Goal: Task Accomplishment & Management: Complete application form

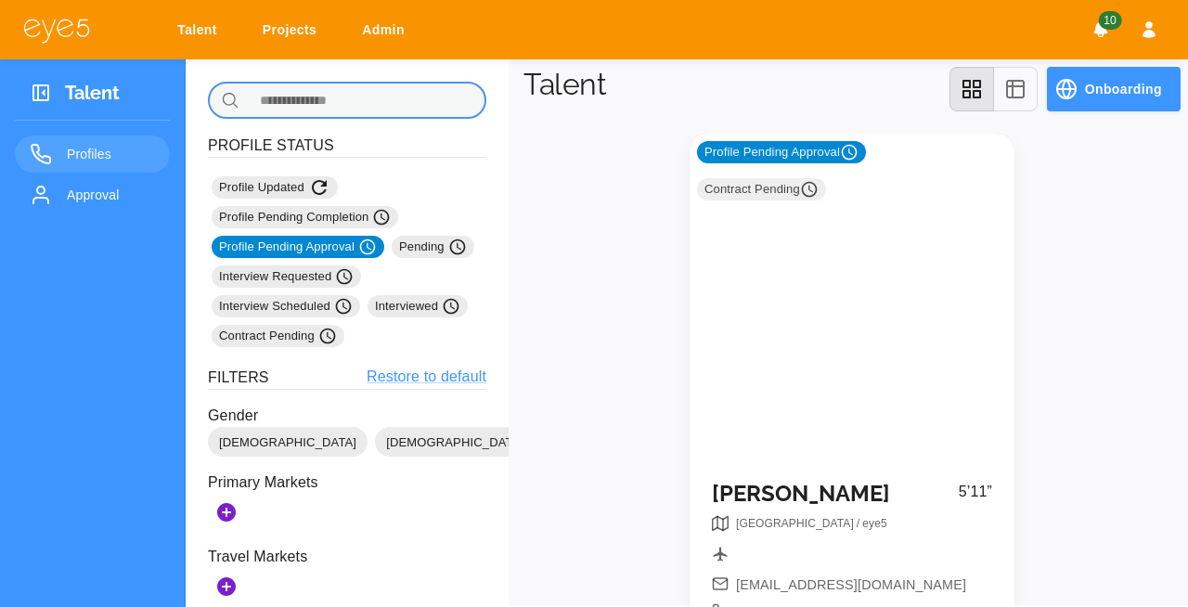
click at [387, 100] on input "text" at bounding box center [367, 100] width 240 height 37
type input "****"
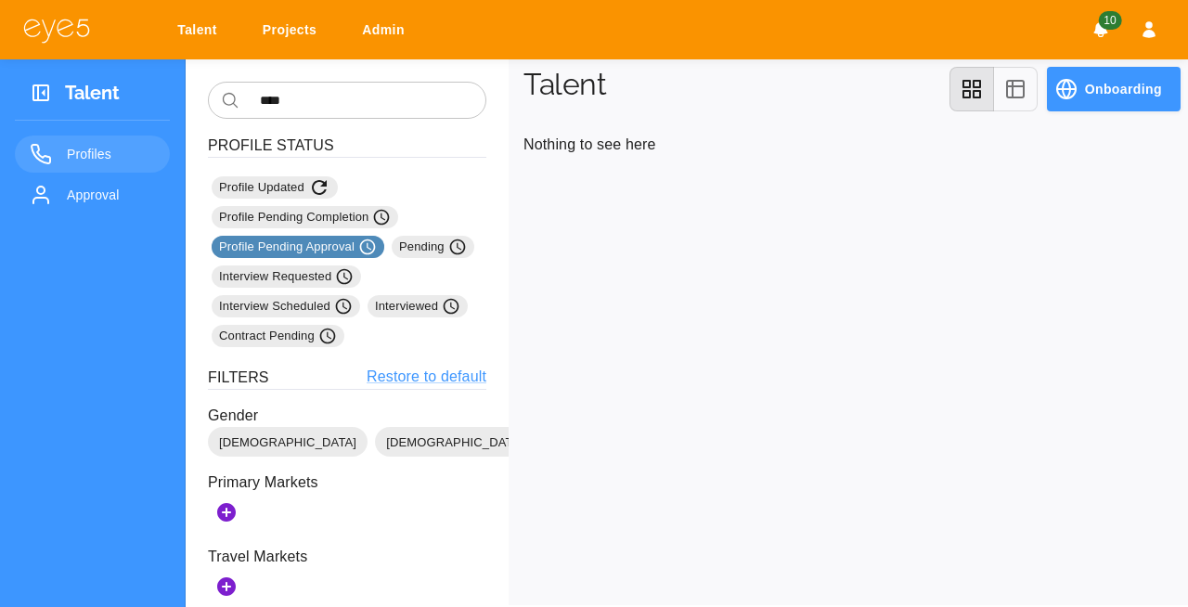
click at [368, 249] on icon at bounding box center [367, 247] width 19 height 19
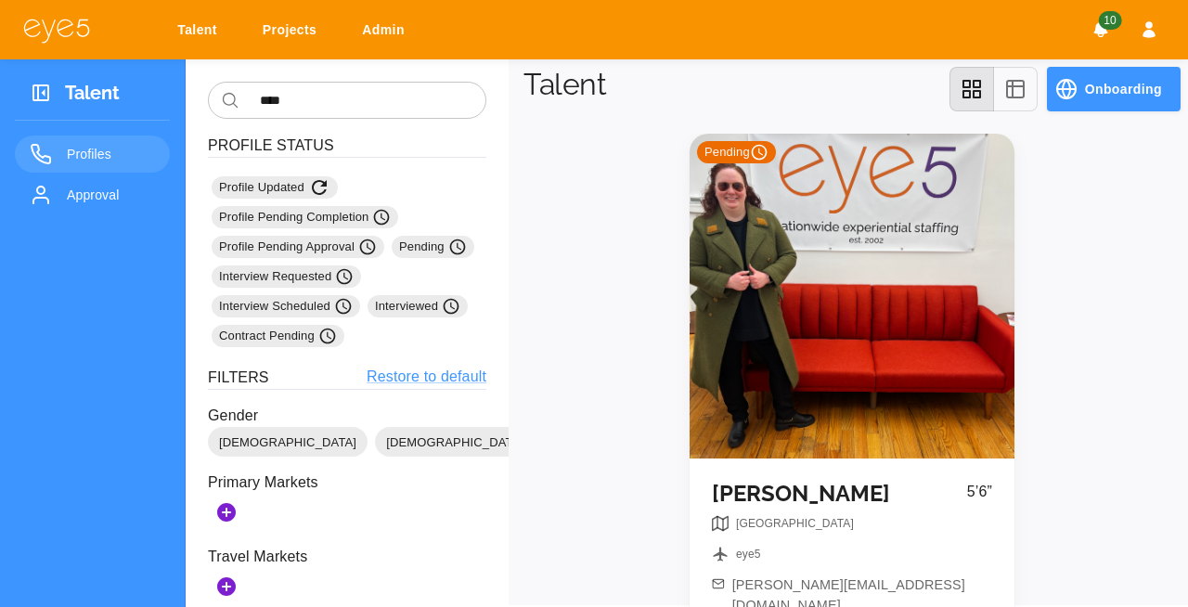
click at [812, 278] on div "Pending" at bounding box center [852, 296] width 325 height 325
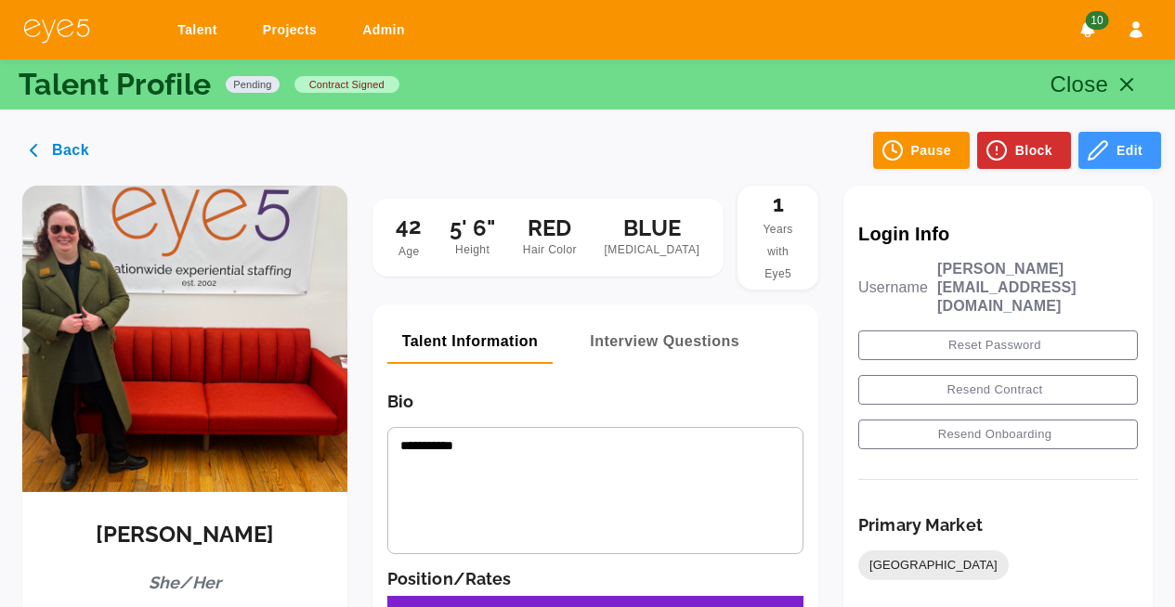
click at [1119, 155] on button "Edit" at bounding box center [1119, 150] width 83 height 37
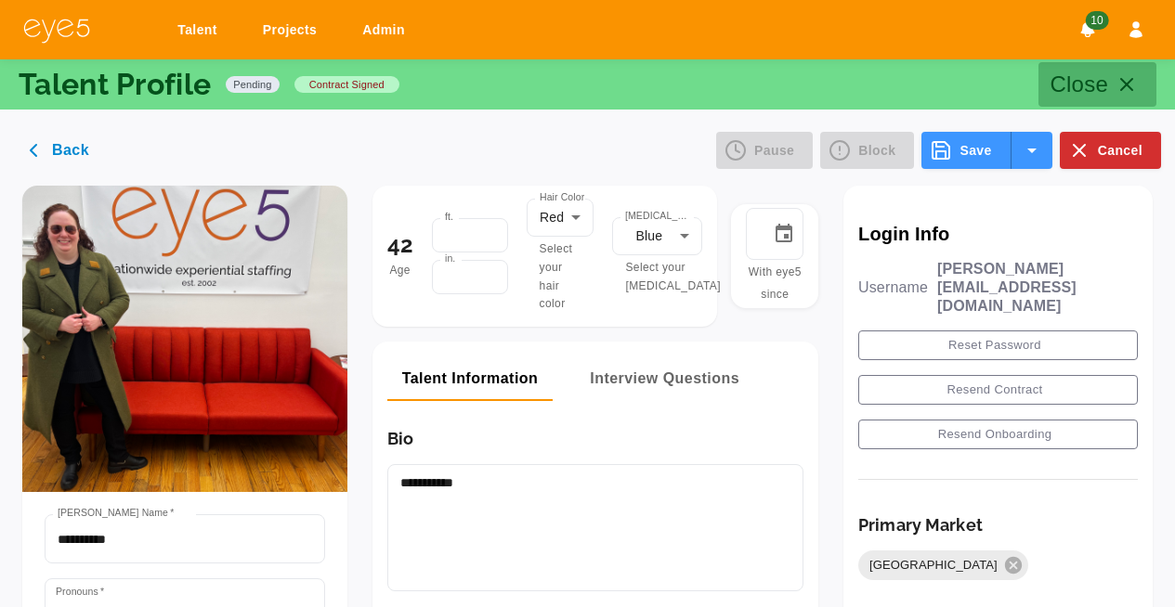
click at [1125, 81] on icon "button" at bounding box center [1126, 84] width 22 height 22
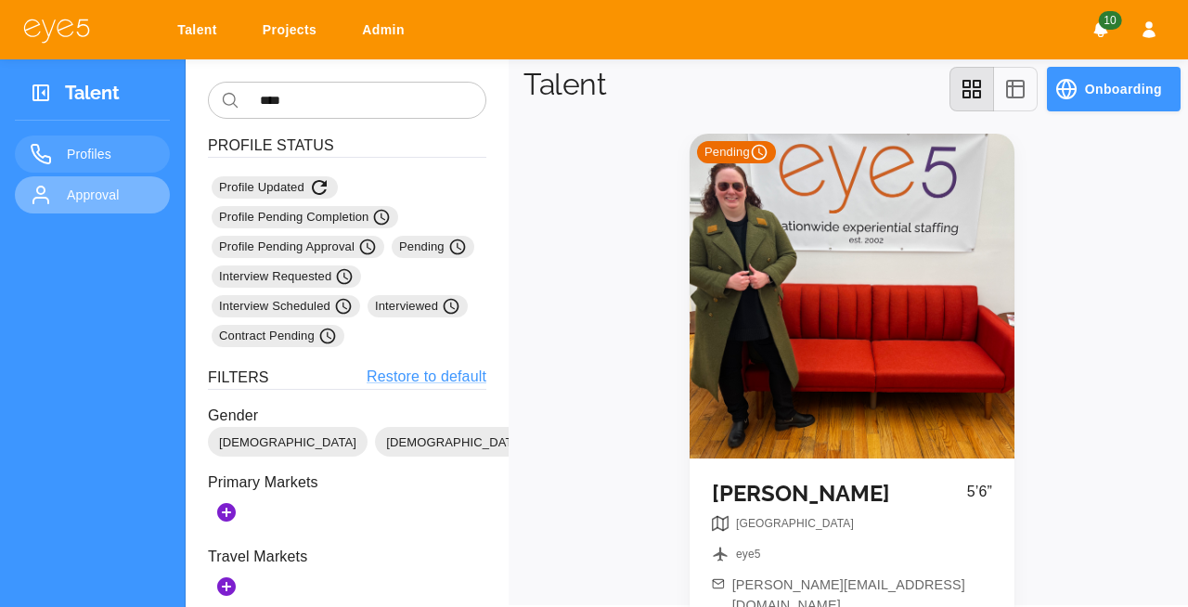
click at [94, 181] on link "Approval" at bounding box center [92, 194] width 155 height 37
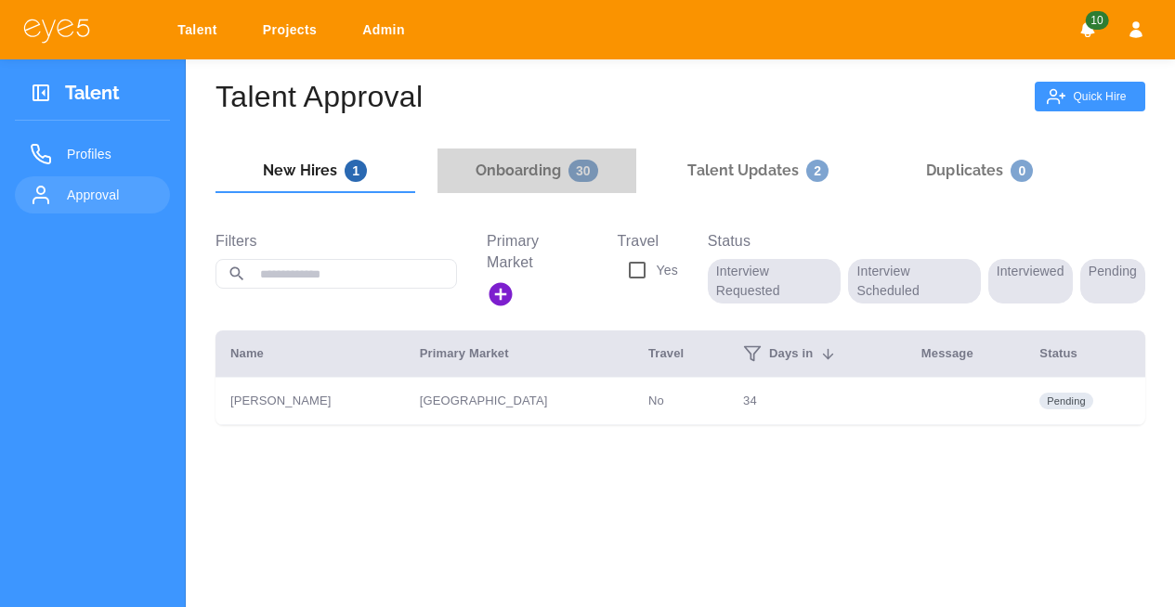
click at [529, 161] on h6 "Onboarding 30" at bounding box center [536, 171] width 123 height 22
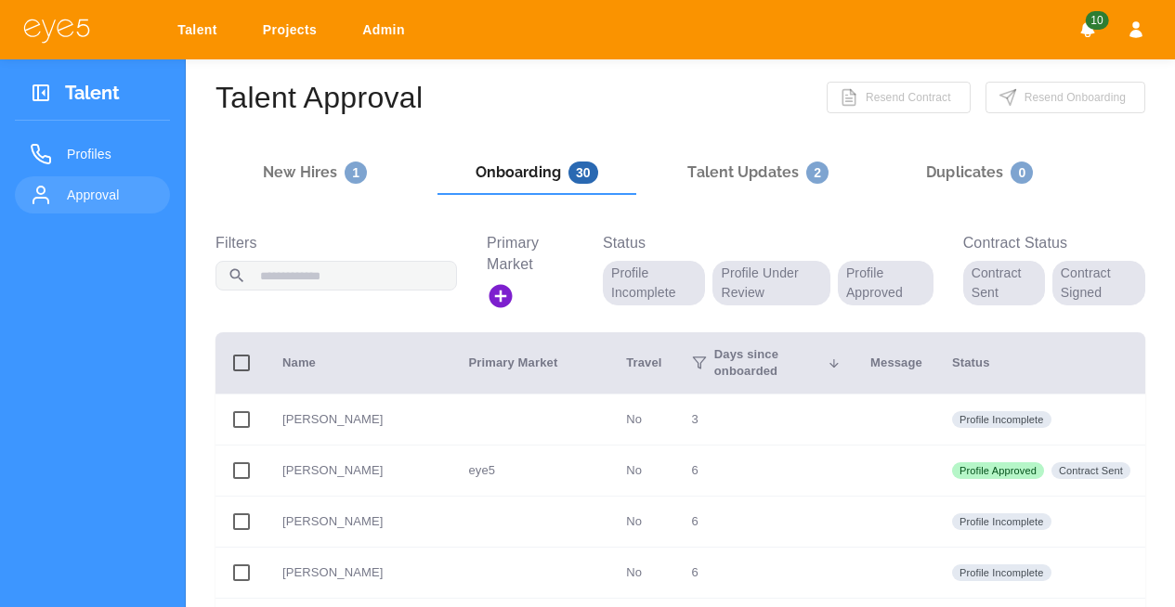
click at [302, 282] on input "text" at bounding box center [351, 276] width 210 height 32
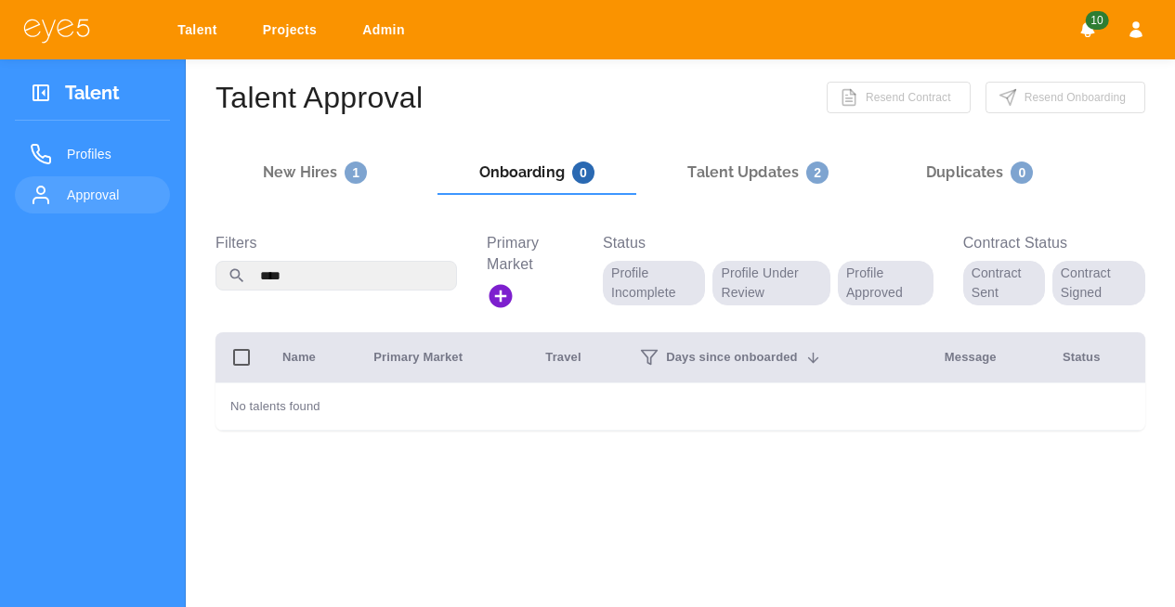
type input "****"
click at [727, 175] on h6 "Talent Updates 2" at bounding box center [757, 173] width 141 height 22
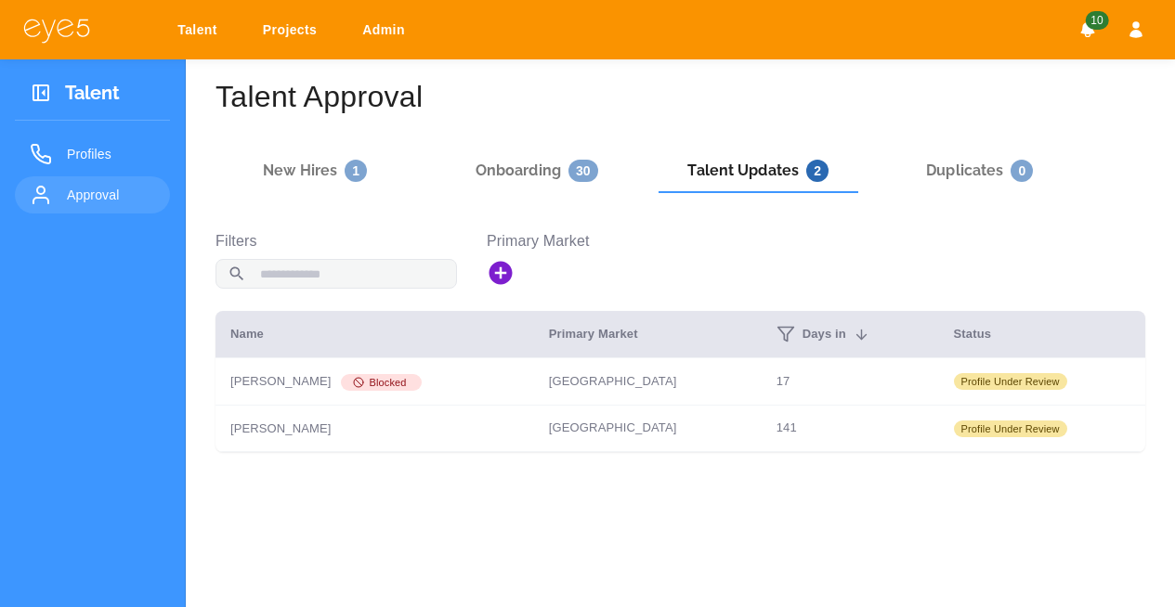
click at [337, 274] on input "text" at bounding box center [351, 274] width 210 height 32
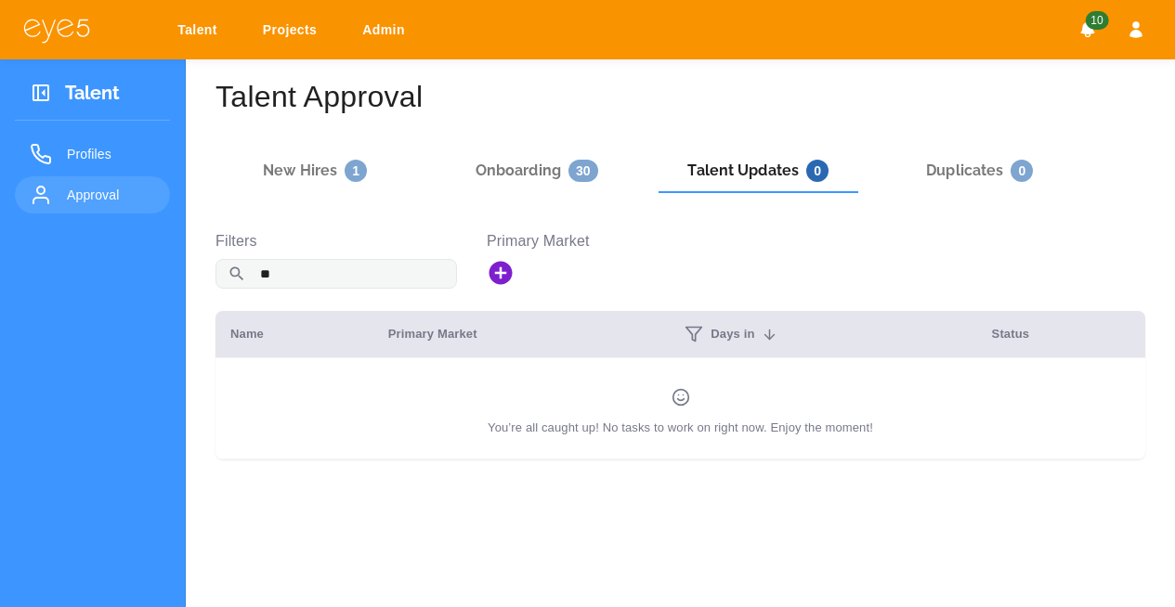
type input "*"
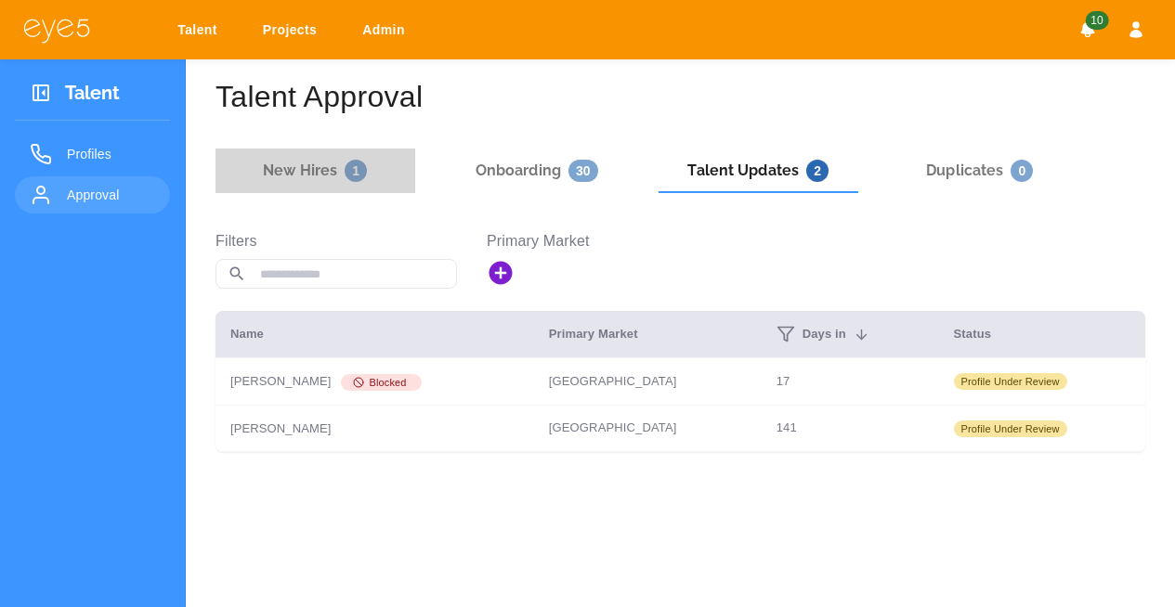
click at [317, 168] on h6 "New Hires 1" at bounding box center [315, 171] width 104 height 22
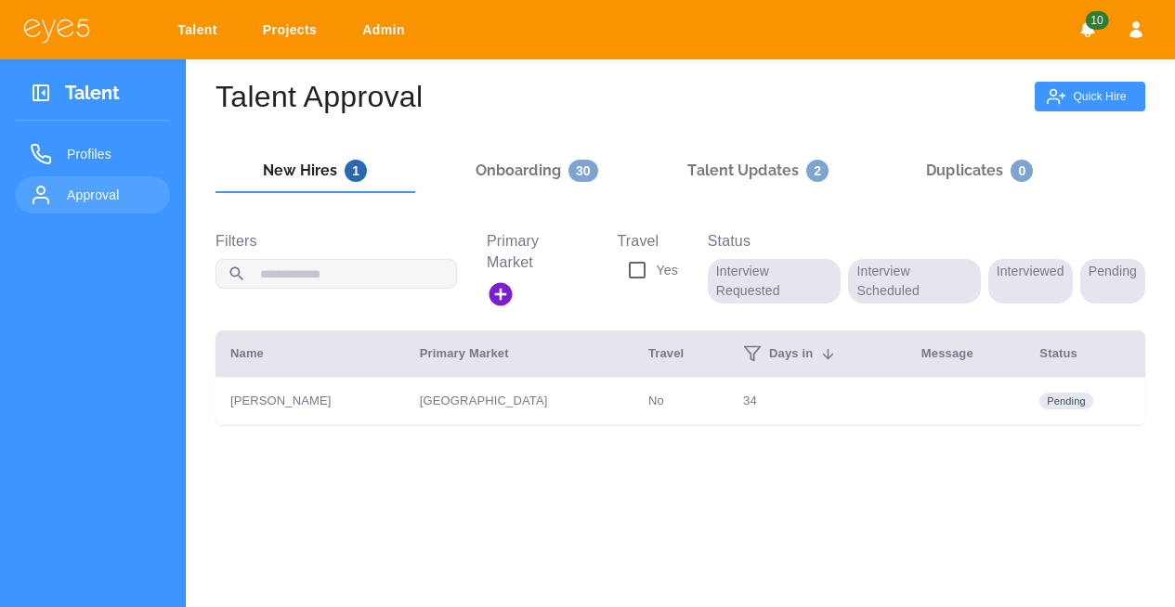
click at [386, 271] on input "text" at bounding box center [351, 274] width 210 height 32
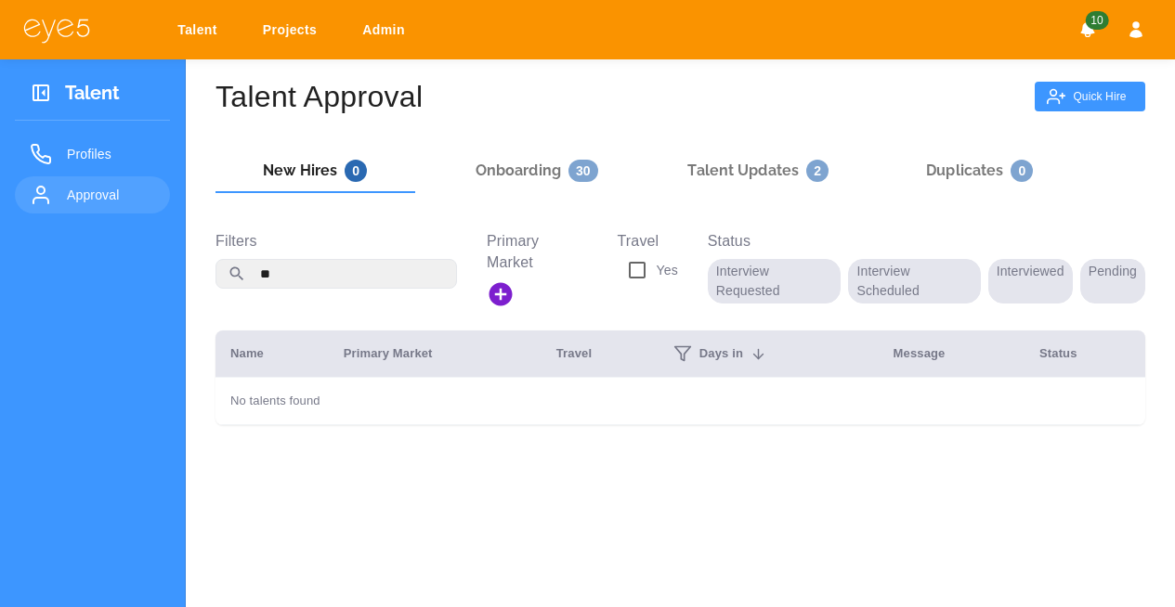
type input "*"
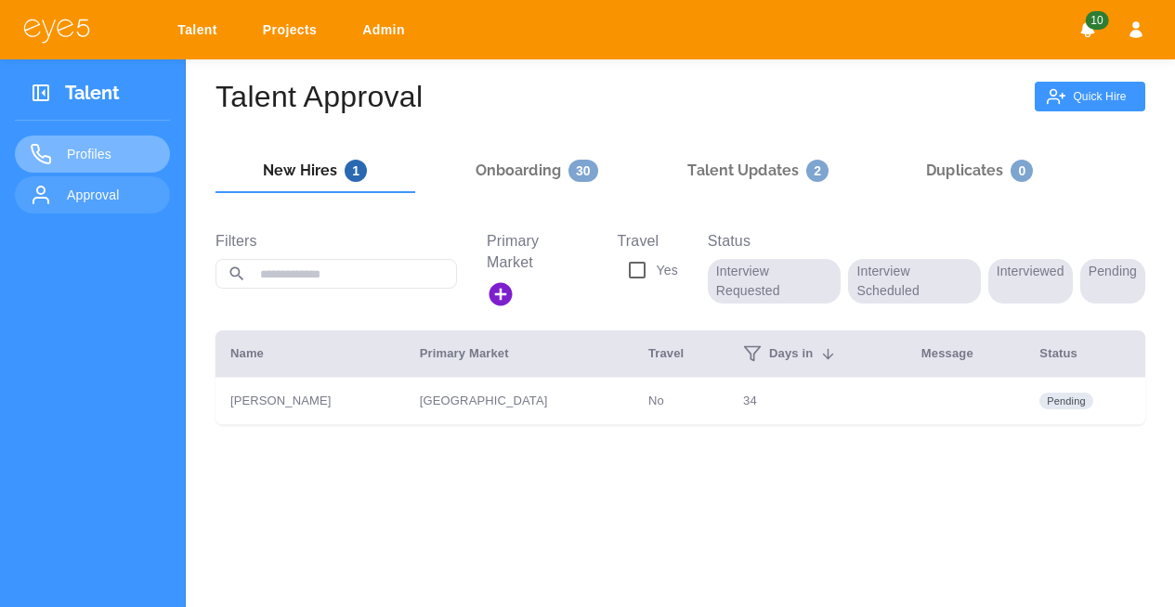
click at [111, 160] on span "Profiles" at bounding box center [111, 154] width 88 height 22
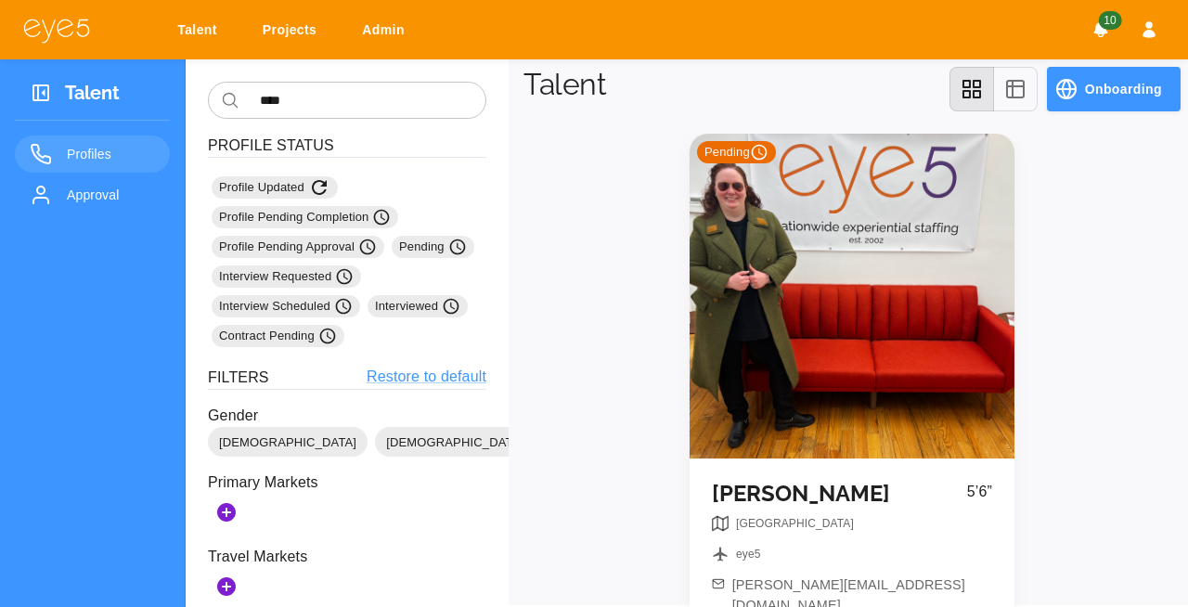
click at [903, 166] on div "Pending" at bounding box center [852, 296] width 325 height 325
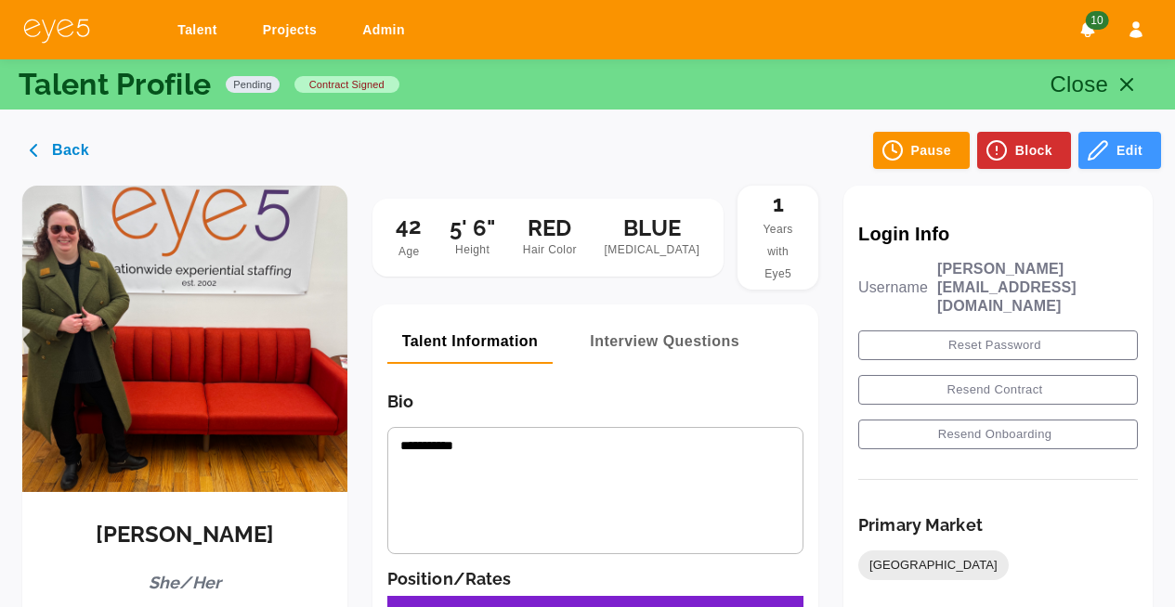
click at [900, 173] on div "Back Pause Block Edit" at bounding box center [587, 89] width 1175 height 178
click at [1138, 136] on button "Edit" at bounding box center [1119, 150] width 83 height 37
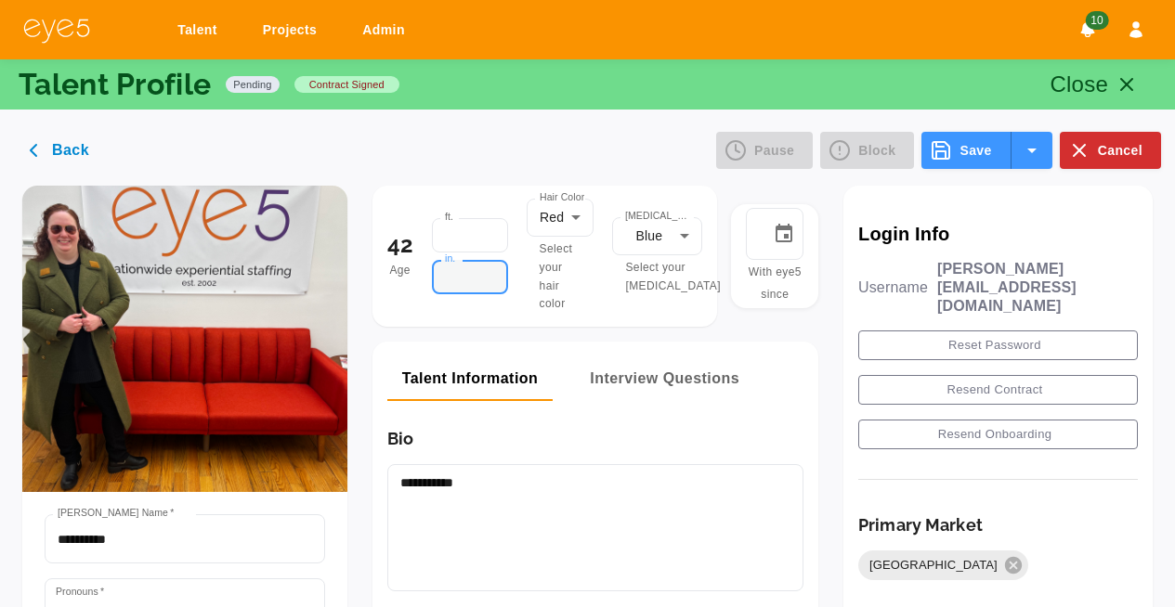
click at [480, 267] on input "*" at bounding box center [470, 277] width 76 height 34
click at [502, 277] on input "*" at bounding box center [470, 277] width 76 height 34
type input "*"
click at [502, 277] on input "*" at bounding box center [470, 277] width 76 height 34
click at [970, 152] on button "Save" at bounding box center [965, 150] width 89 height 37
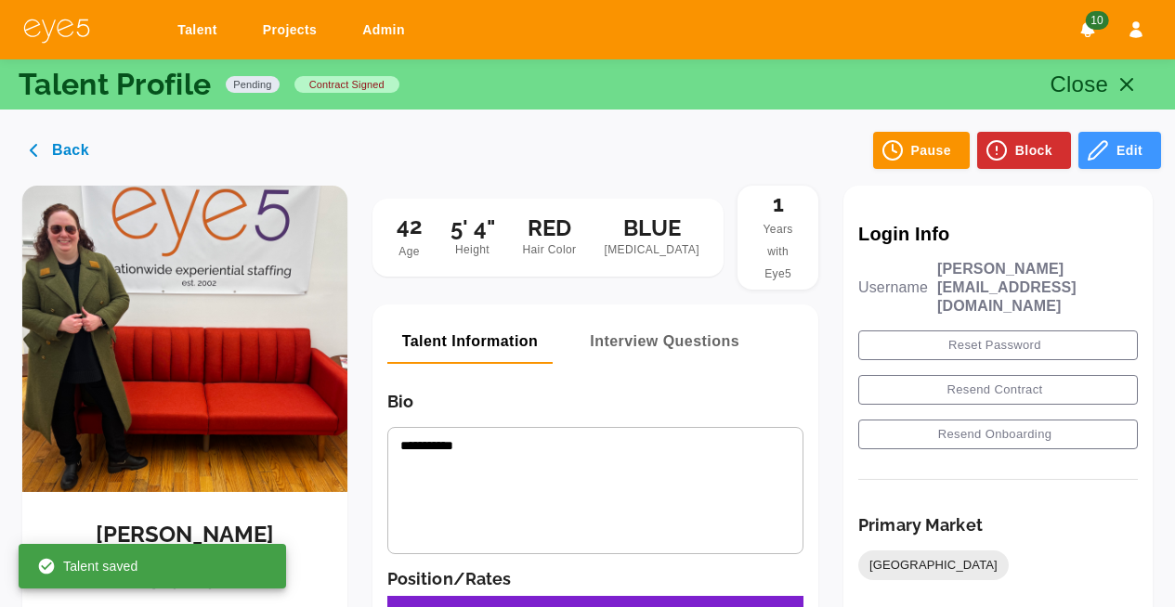
click at [183, 41] on link "Talent" at bounding box center [200, 30] width 71 height 34
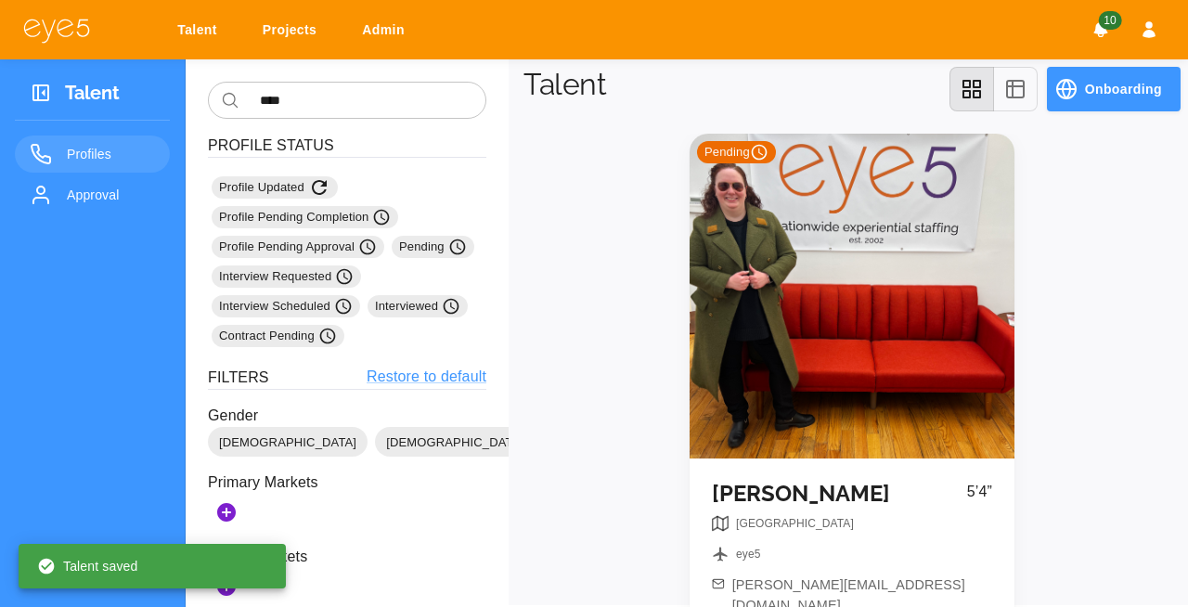
click at [84, 195] on span "Approval" at bounding box center [111, 195] width 88 height 22
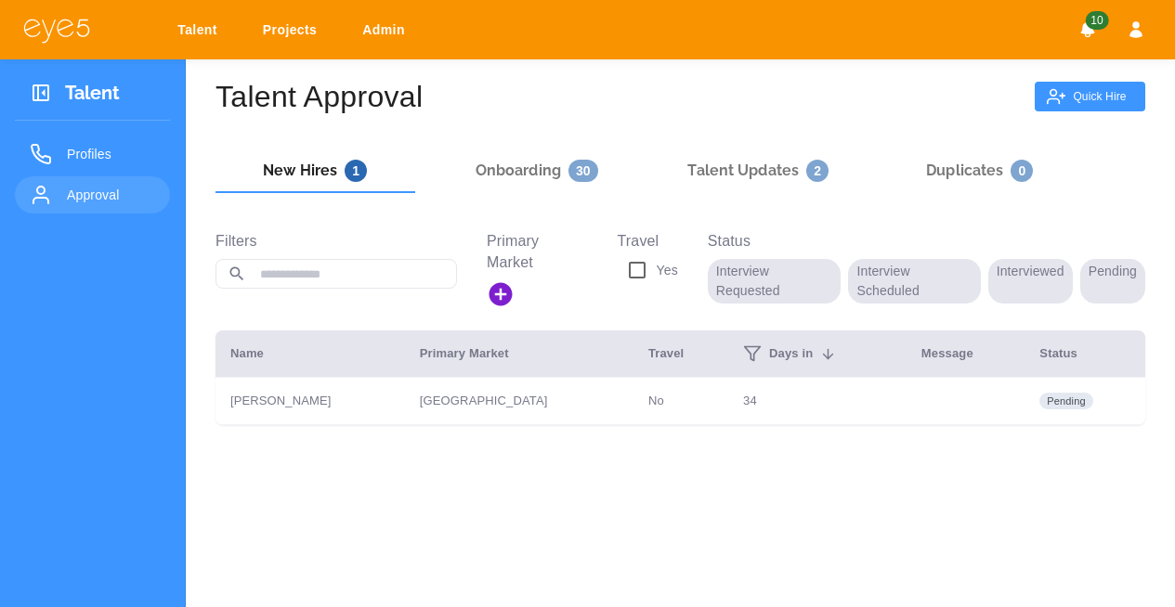
click at [754, 170] on h6 "Talent Updates 2" at bounding box center [757, 171] width 141 height 22
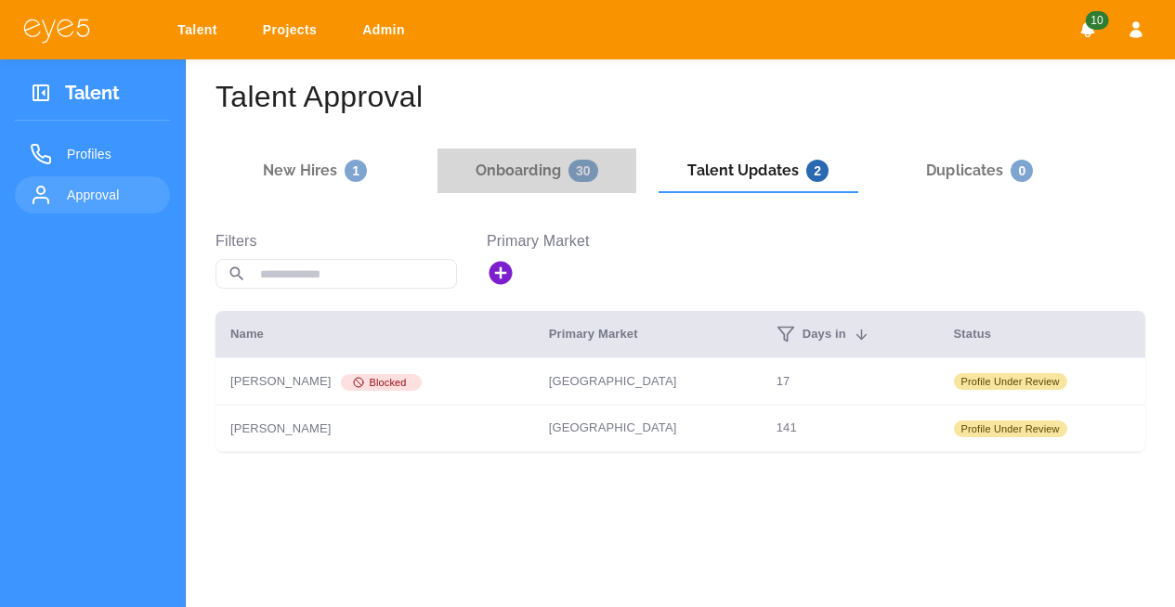
click at [526, 169] on h6 "Onboarding 30" at bounding box center [536, 171] width 123 height 22
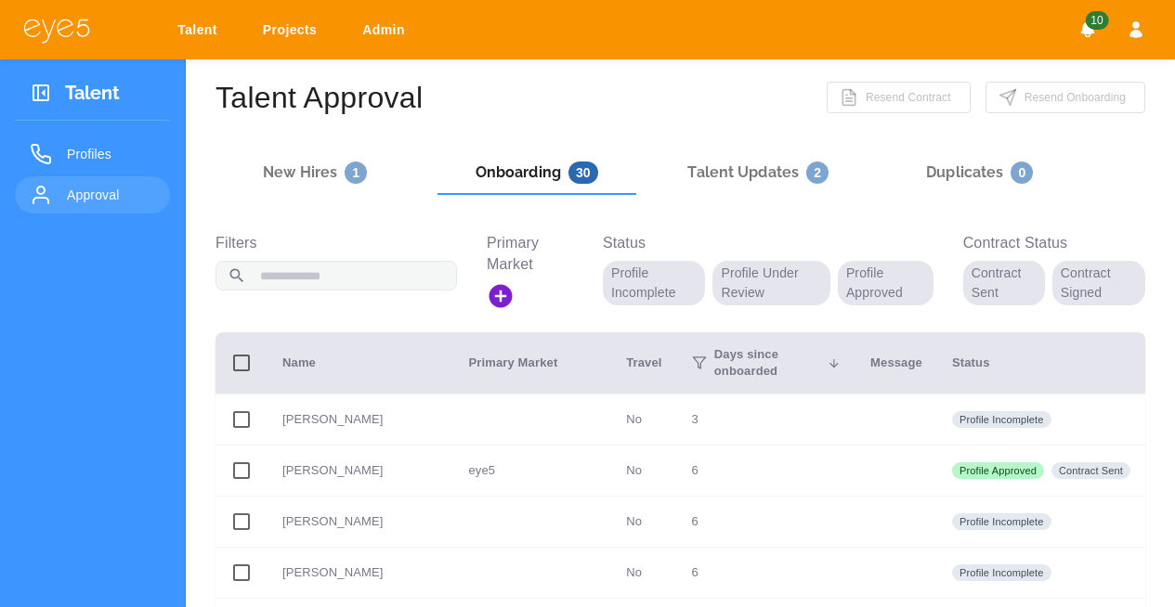
click at [321, 279] on input "text" at bounding box center [351, 276] width 210 height 32
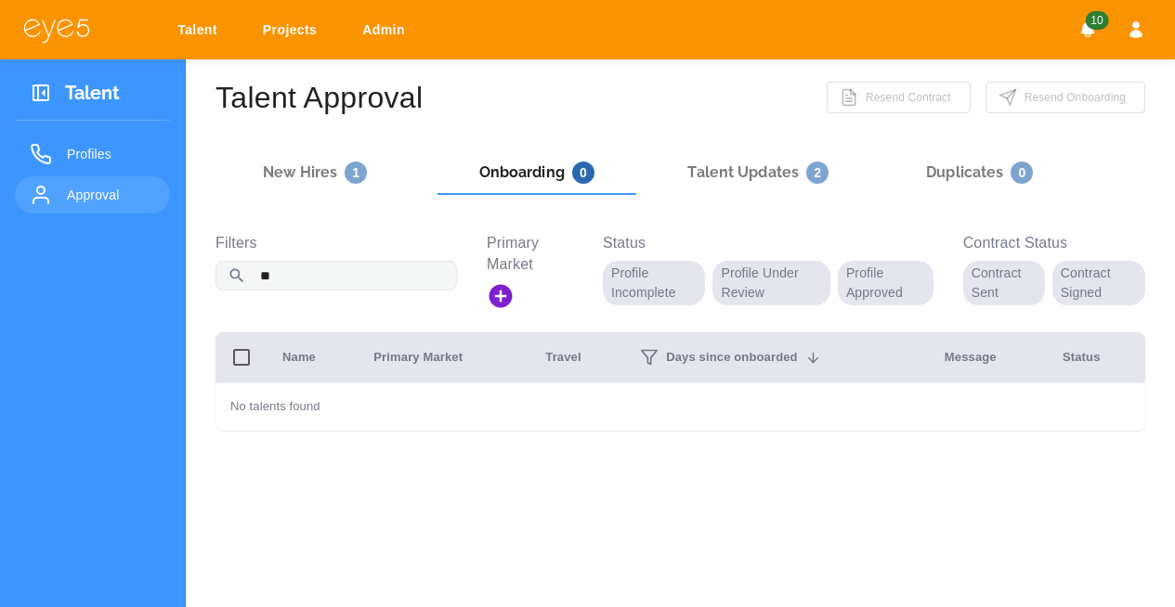
type input "*"
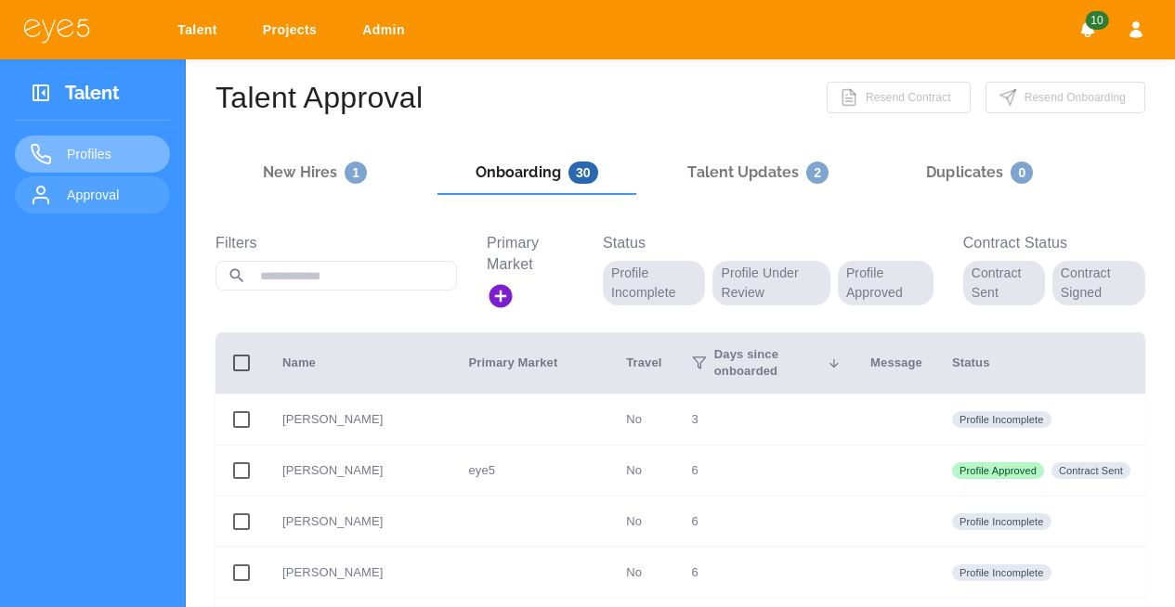
click at [86, 170] on link "Profiles" at bounding box center [92, 154] width 155 height 37
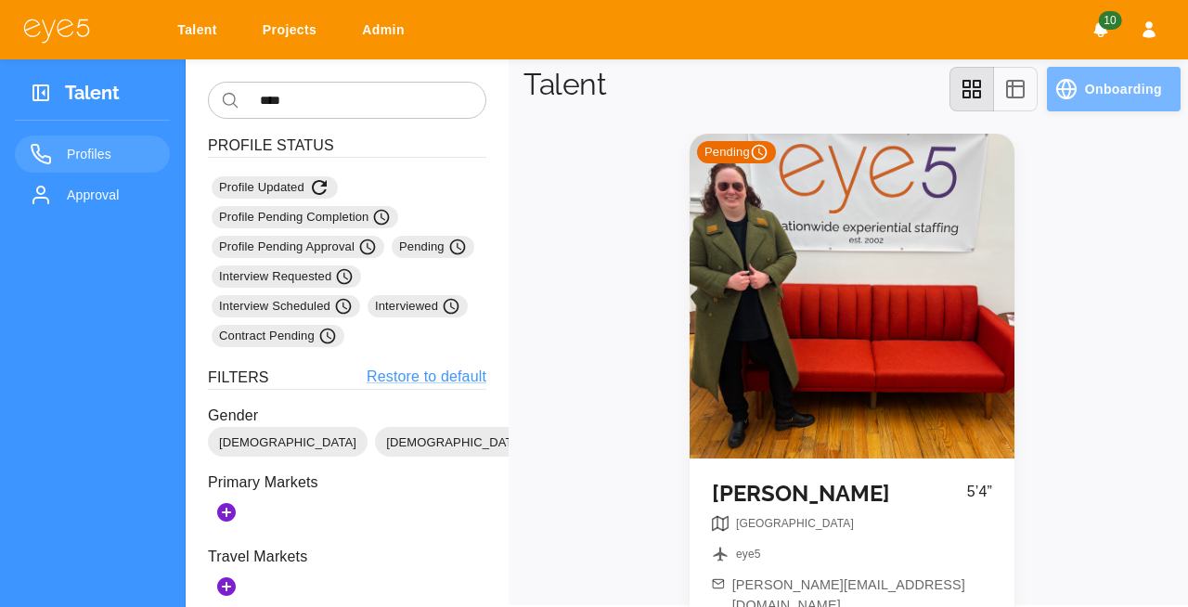
click at [1107, 87] on button "Onboarding" at bounding box center [1114, 89] width 134 height 45
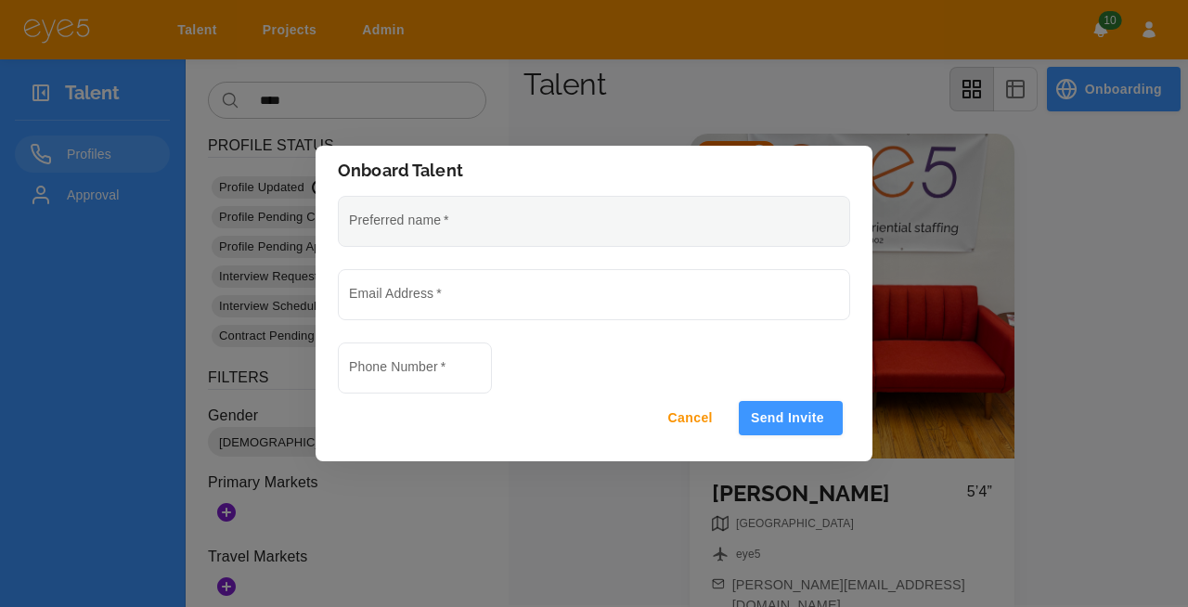
click at [495, 223] on input "Preferred name   *" at bounding box center [594, 221] width 511 height 49
type input "********"
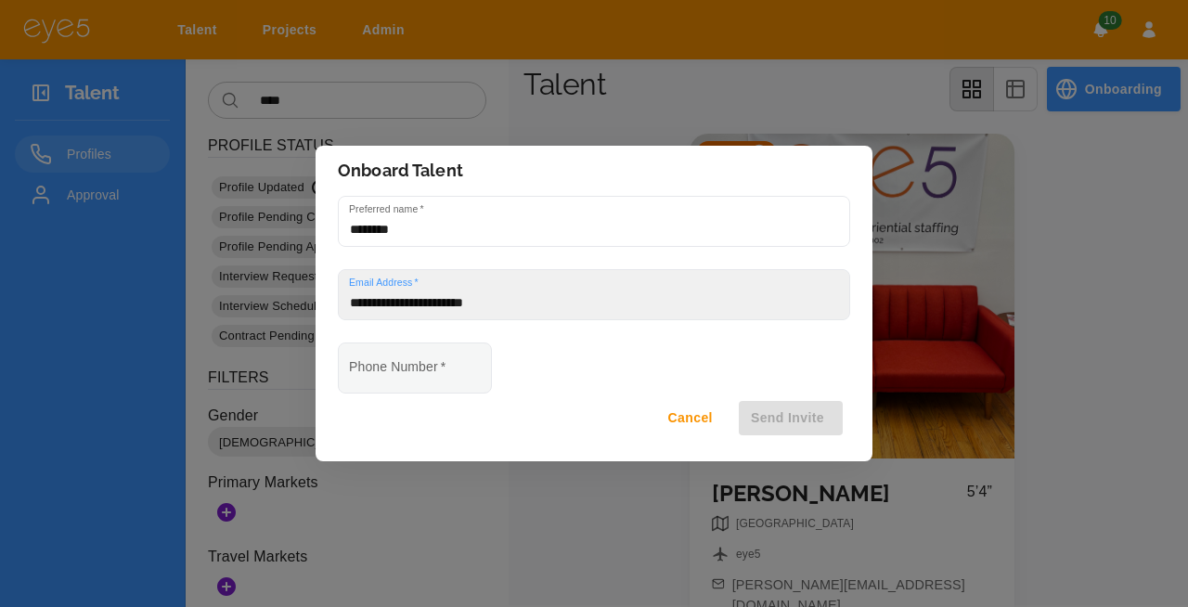
type input "**********"
click at [418, 380] on input "Phone Number   *" at bounding box center [415, 368] width 152 height 49
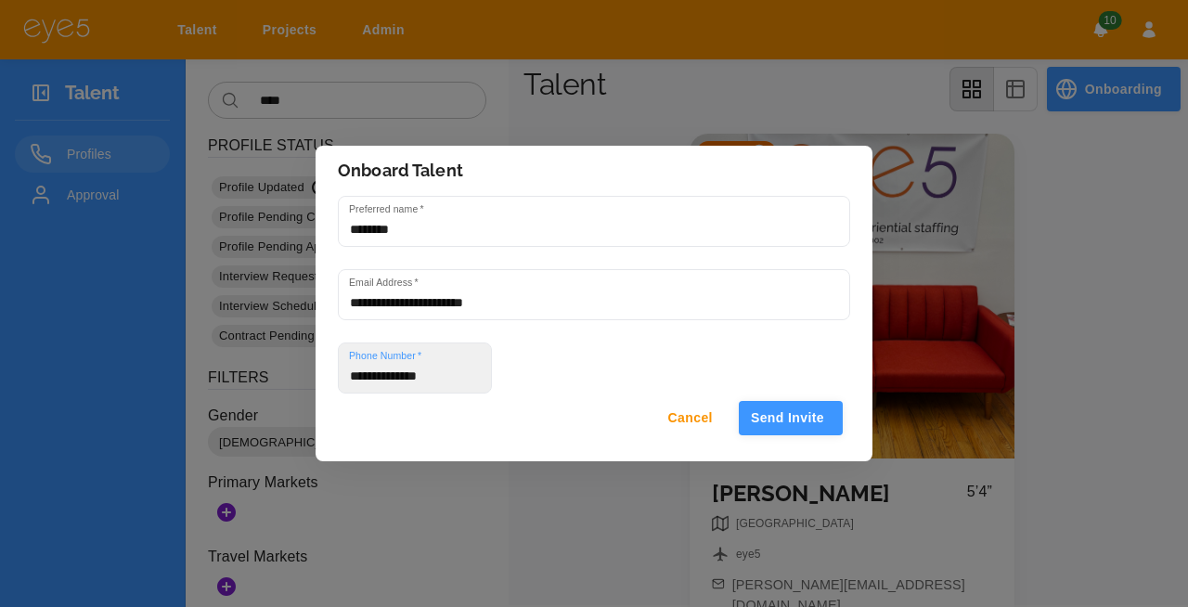
type input "**********"
click at [775, 410] on button "Send Invite" at bounding box center [791, 418] width 104 height 34
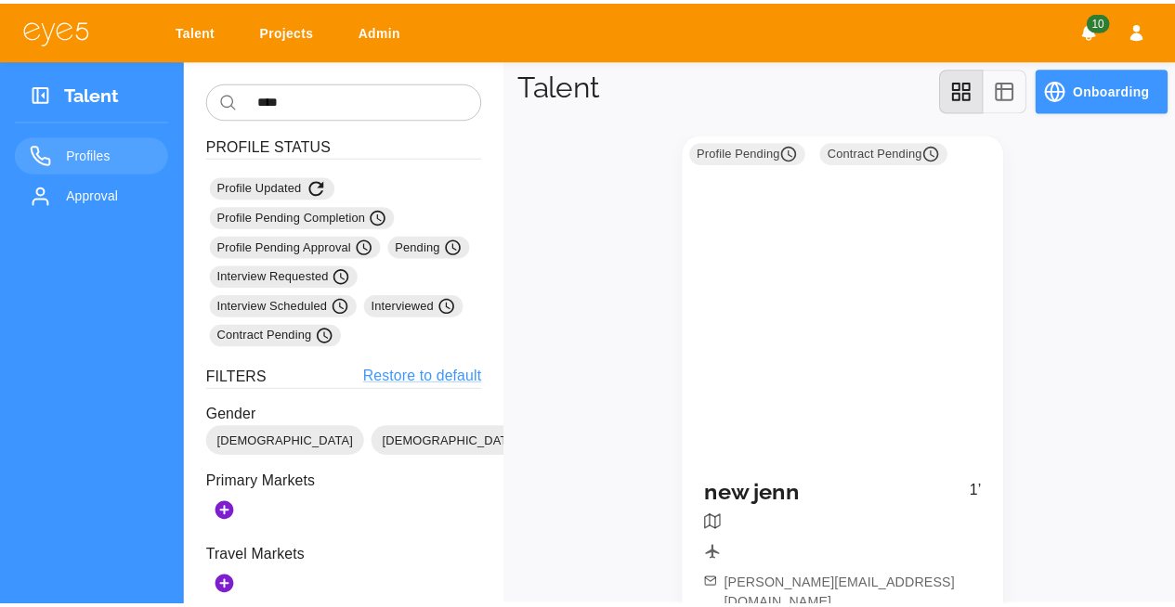
scroll to position [105, 0]
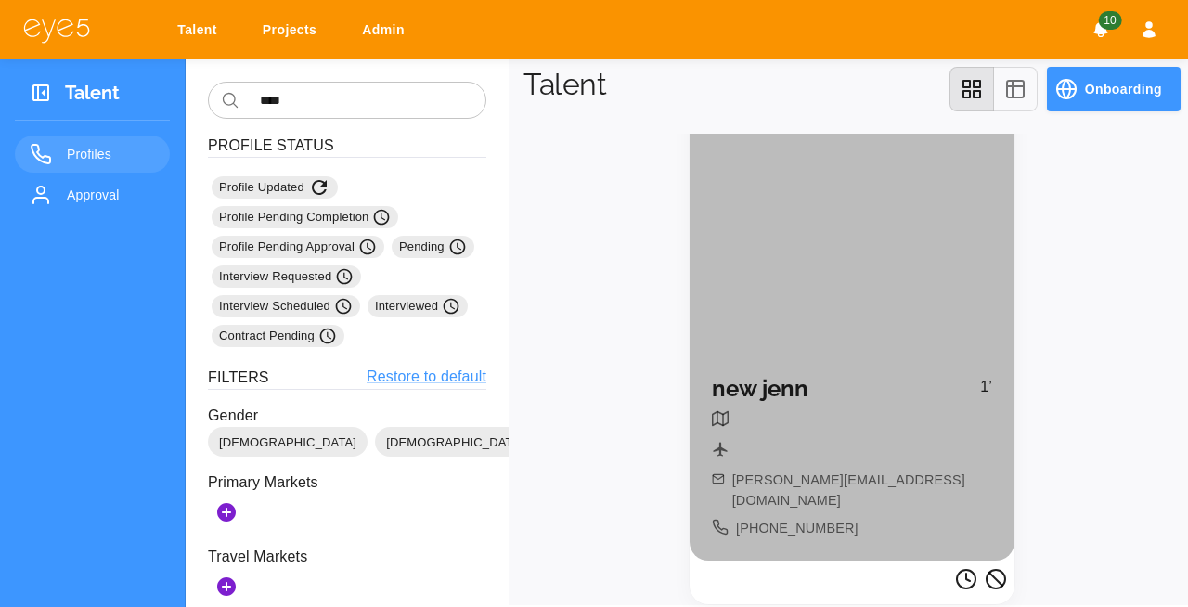
click at [810, 433] on div at bounding box center [852, 421] width 280 height 23
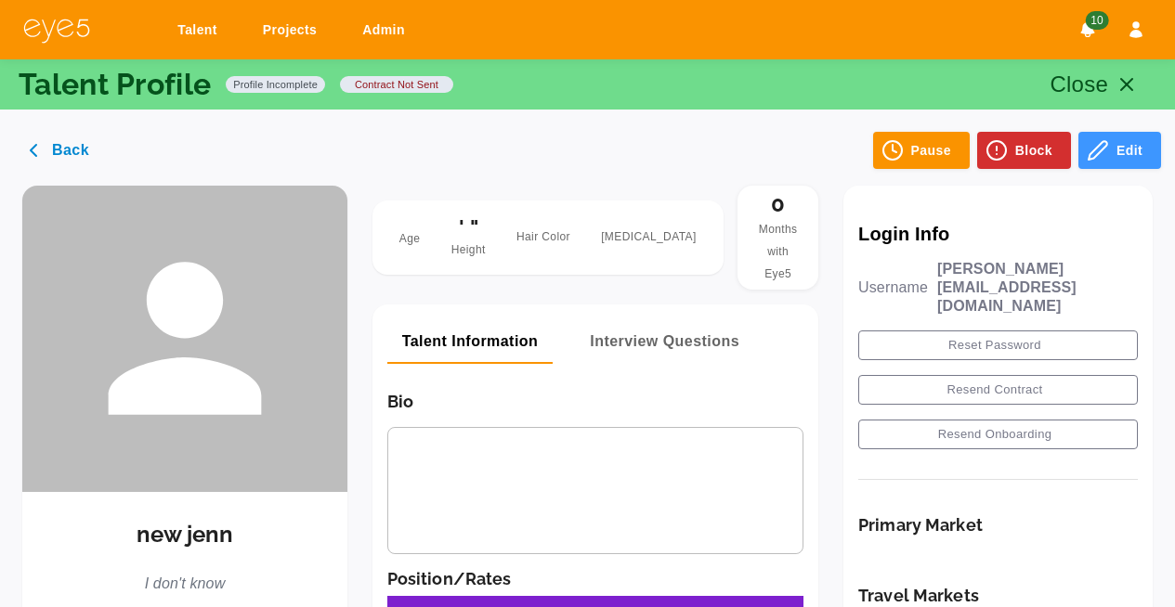
click at [1009, 279] on div "Login Info Username [PERSON_NAME][EMAIL_ADDRESS][DOMAIN_NAME] Reset Password Re…" at bounding box center [997, 340] width 279 height 279
click at [1014, 275] on p "[PERSON_NAME][EMAIL_ADDRESS][DOMAIN_NAME]" at bounding box center [1037, 288] width 201 height 56
click at [1127, 150] on button "Edit" at bounding box center [1119, 150] width 83 height 37
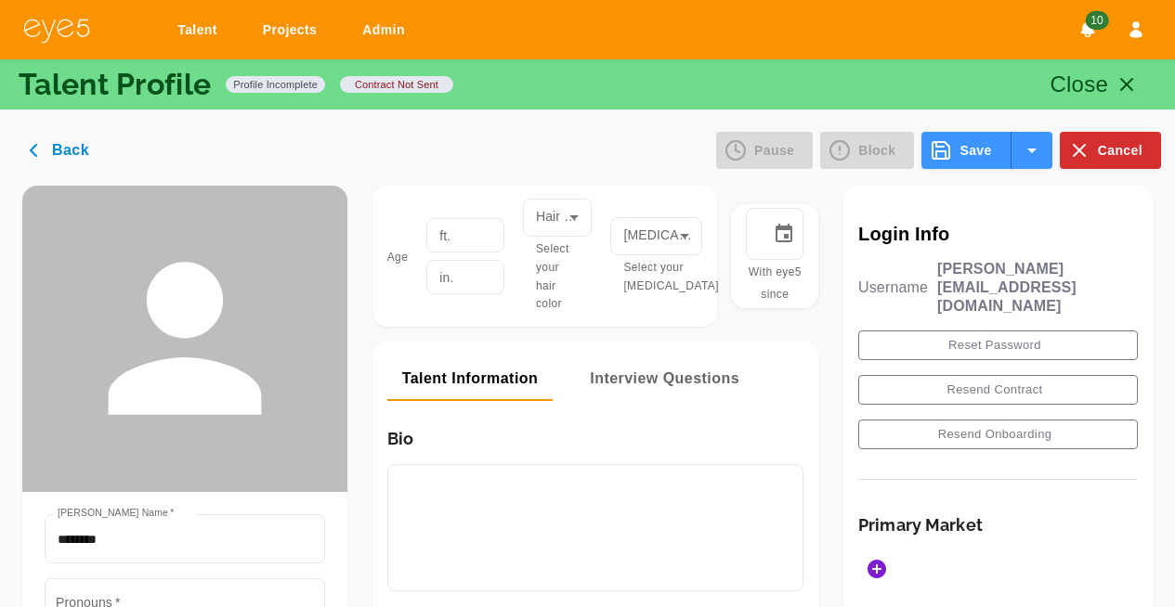
click at [995, 268] on p "[PERSON_NAME][EMAIL_ADDRESS][DOMAIN_NAME]" at bounding box center [1037, 288] width 201 height 56
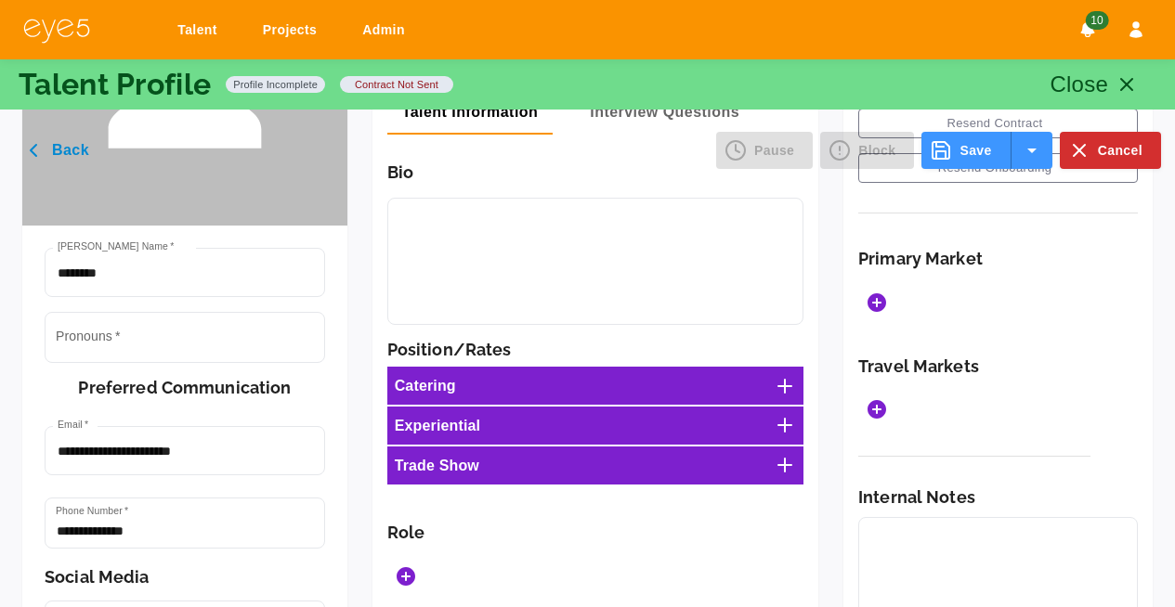
scroll to position [266, 0]
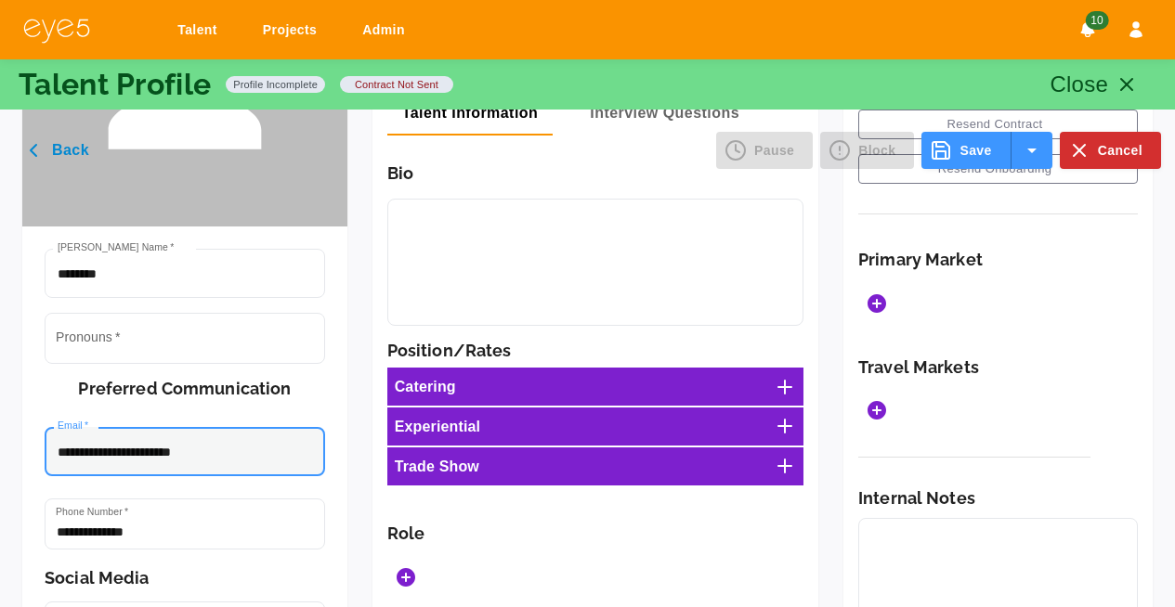
click at [106, 451] on input "**********" at bounding box center [185, 451] width 280 height 49
type input "**********"
click at [313, 397] on div "**********" at bounding box center [184, 564] width 325 height 674
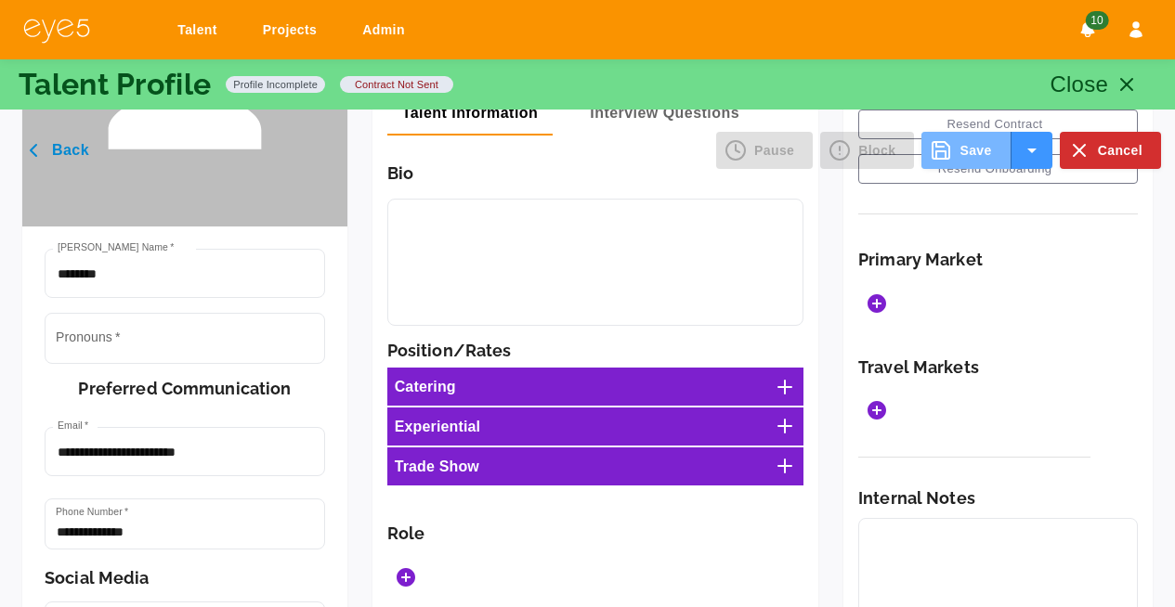
click at [967, 158] on button "Save" at bounding box center [965, 150] width 89 height 37
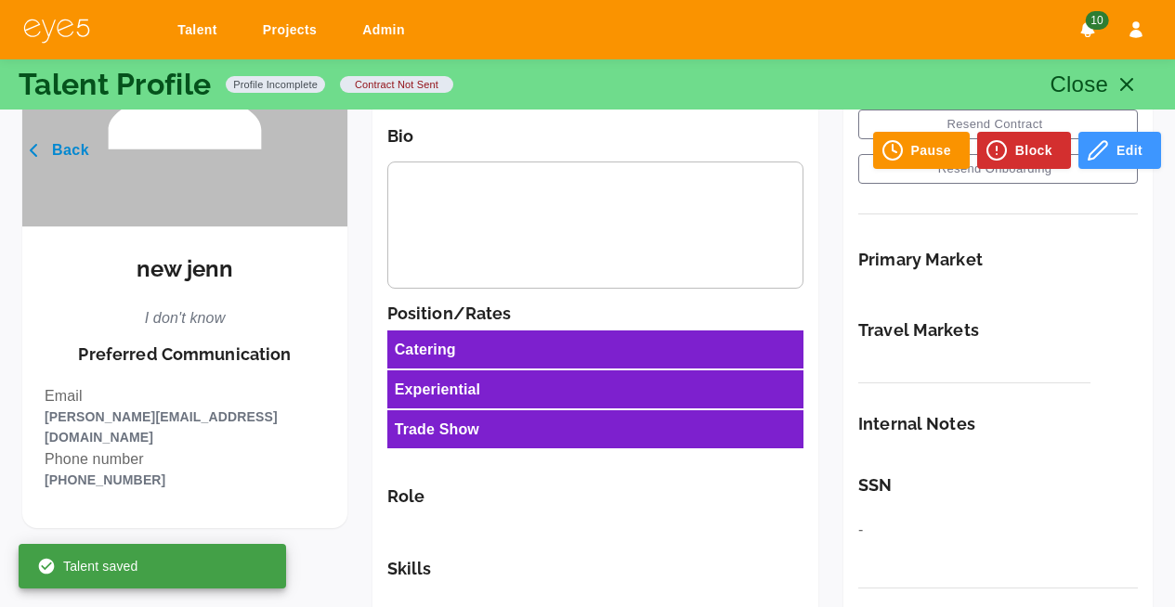
scroll to position [0, 0]
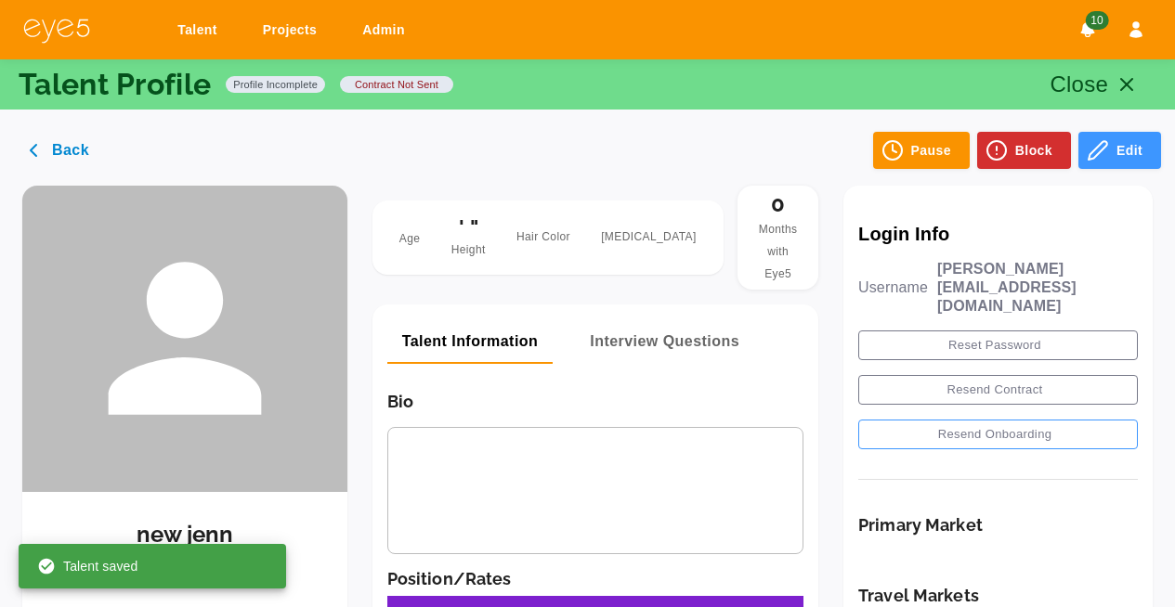
click at [1008, 420] on button "Resend Onboarding" at bounding box center [997, 435] width 279 height 30
